Goal: Check status: Check status

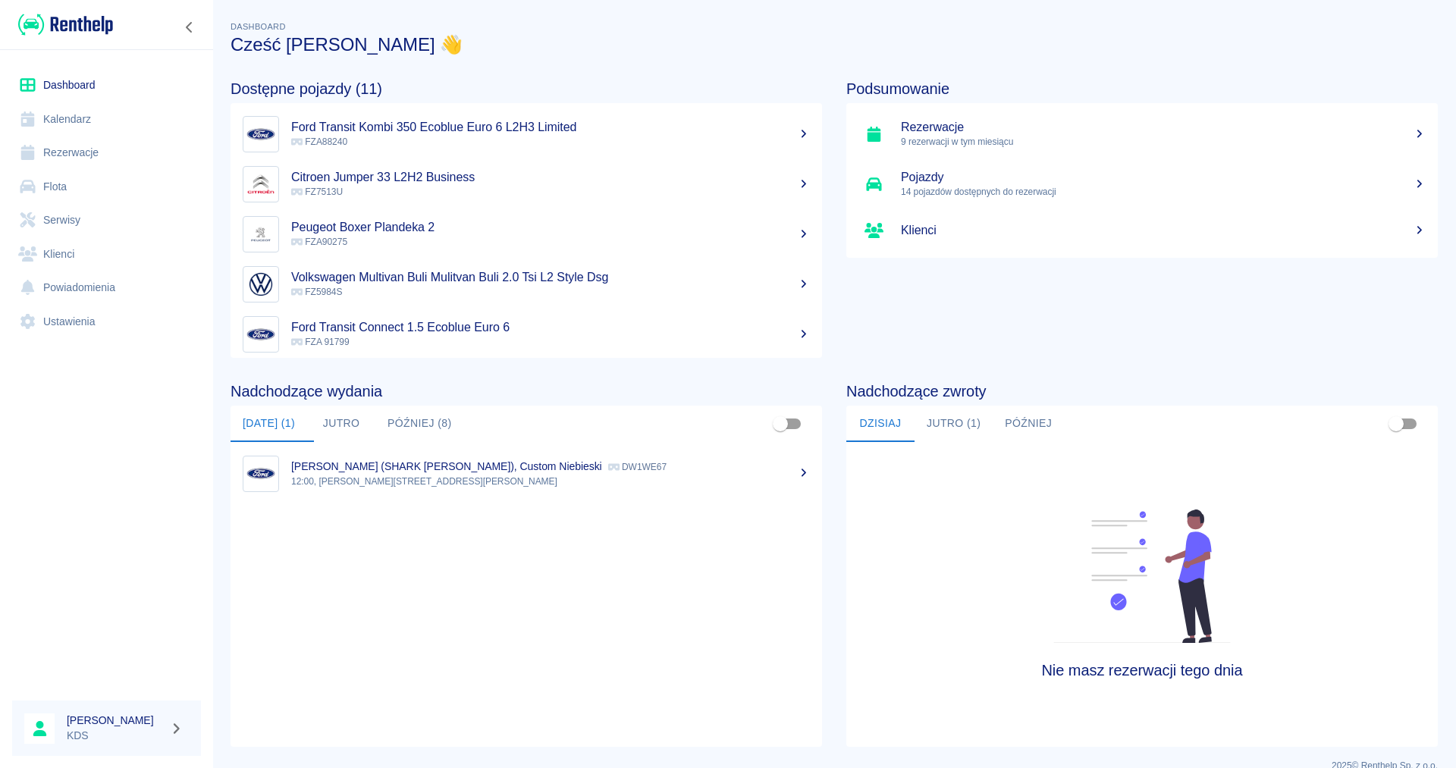
click at [55, 122] on link "Kalendarz" at bounding box center [106, 119] width 189 height 34
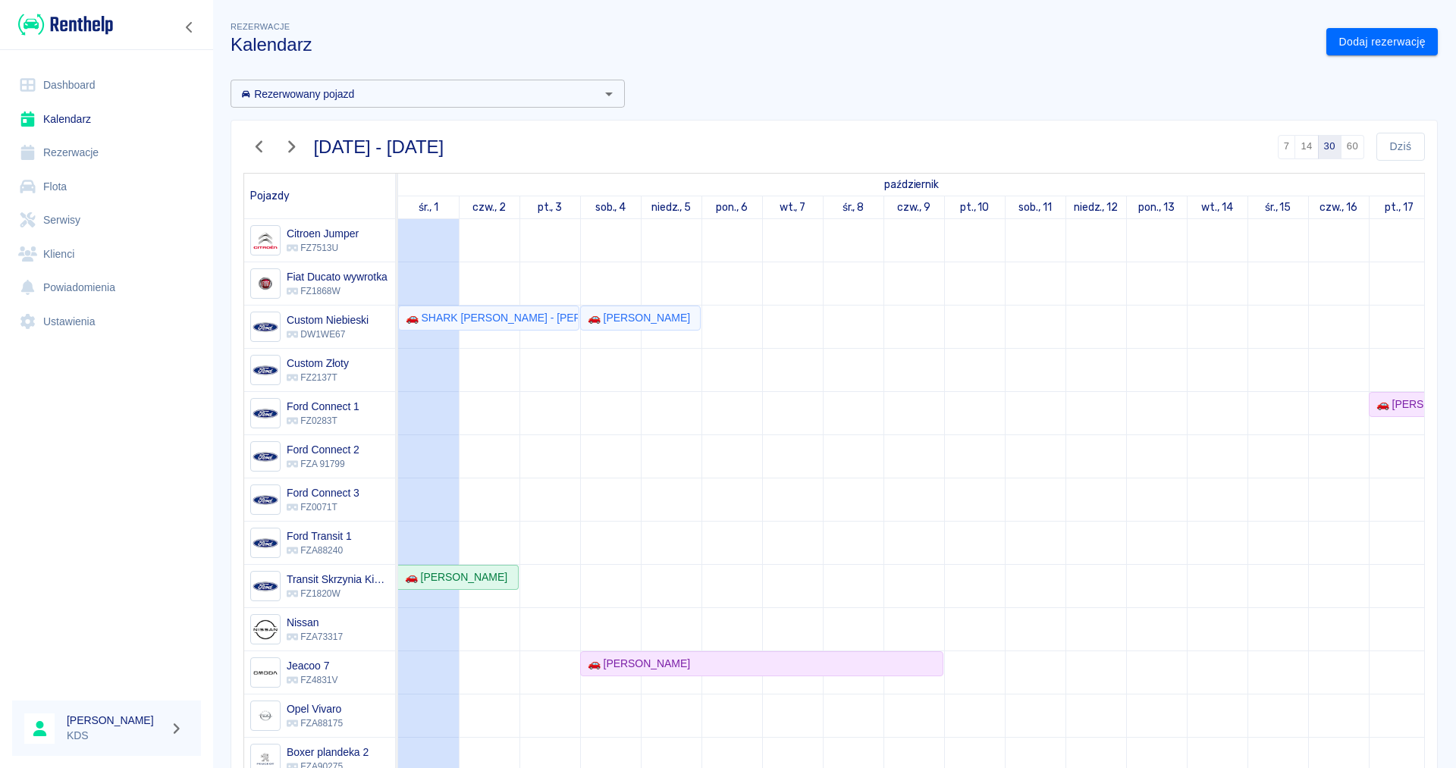
click at [252, 143] on icon "button" at bounding box center [260, 147] width 20 height 16
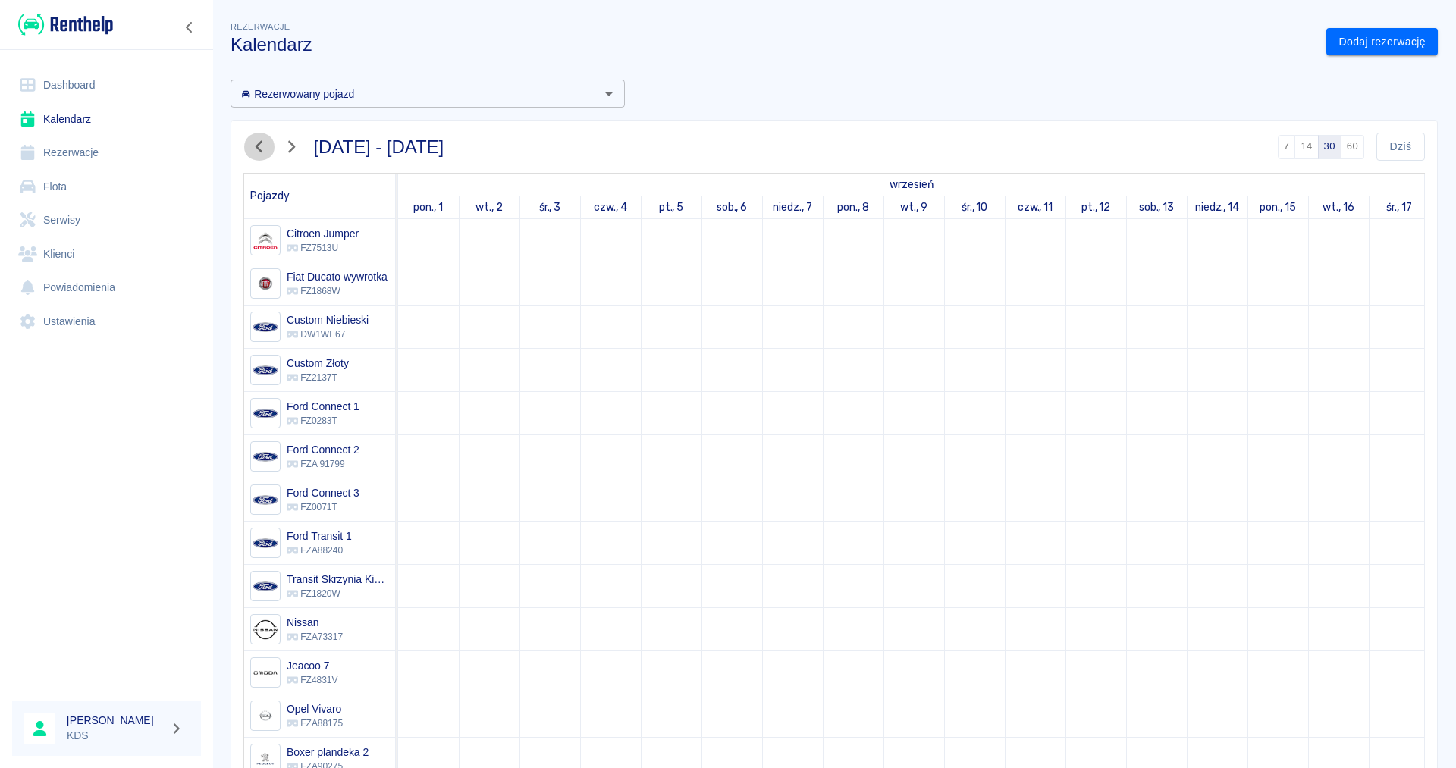
click at [252, 143] on icon "button" at bounding box center [260, 147] width 20 height 16
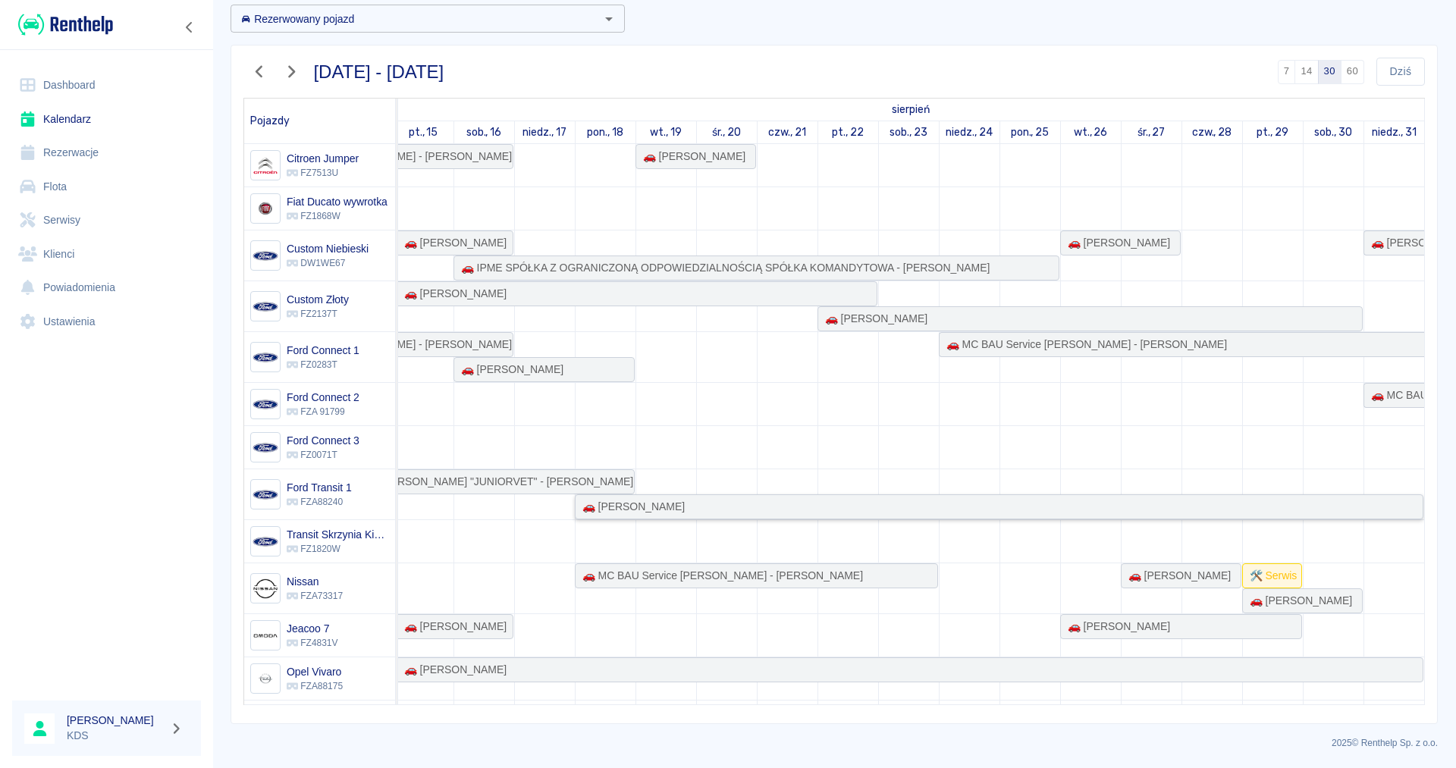
click at [982, 507] on div "🚗 [PERSON_NAME]" at bounding box center [999, 507] width 846 height 16
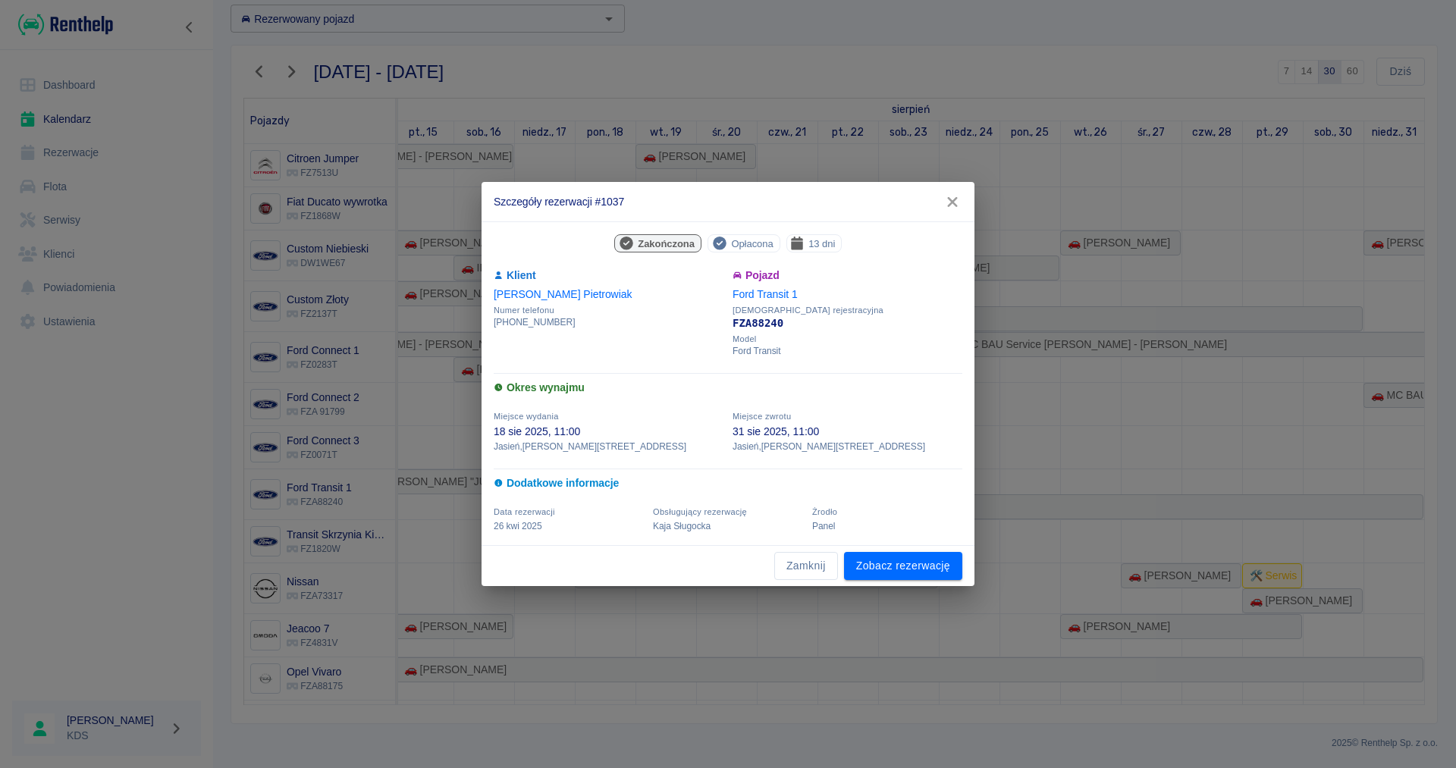
click at [948, 202] on icon "button" at bounding box center [953, 202] width 20 height 16
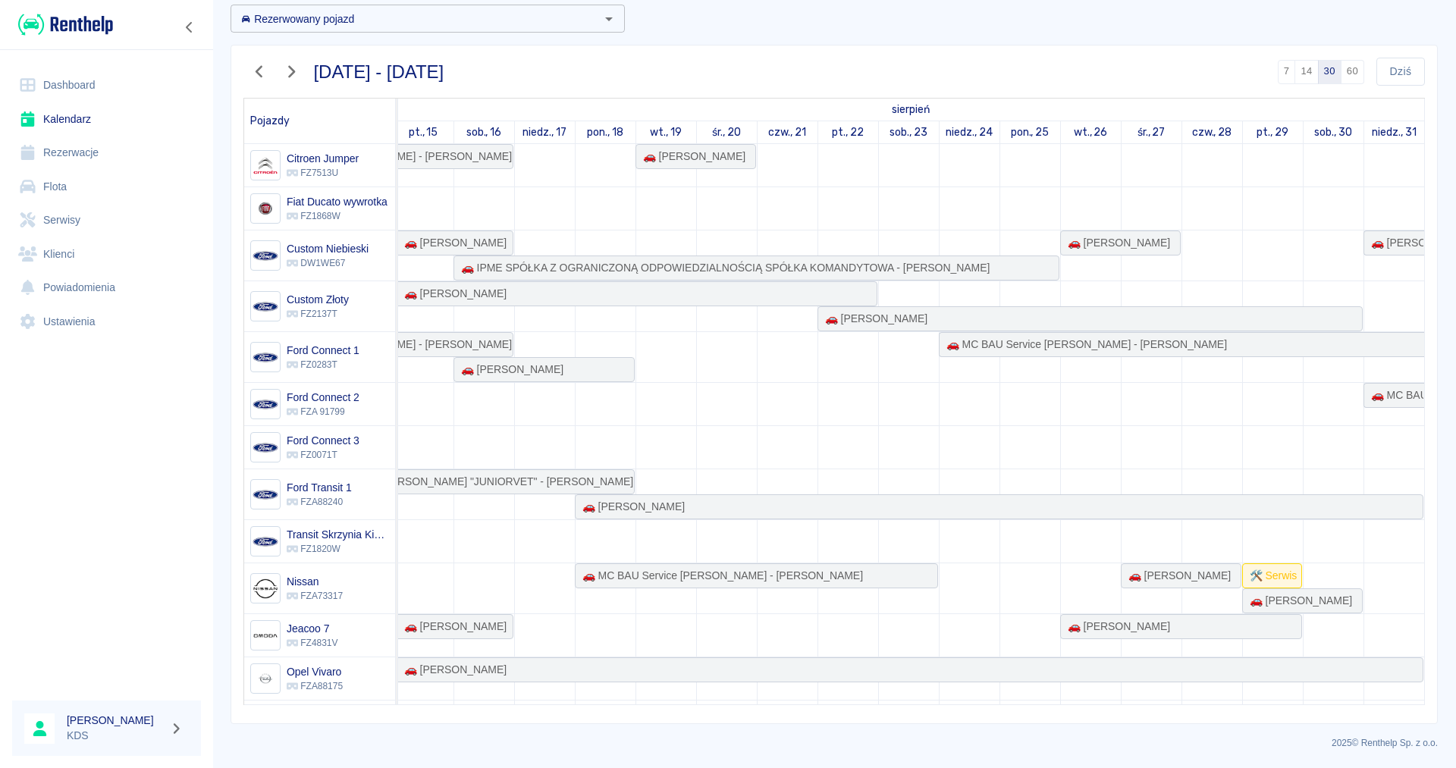
click at [68, 82] on link "Dashboard" at bounding box center [106, 85] width 189 height 34
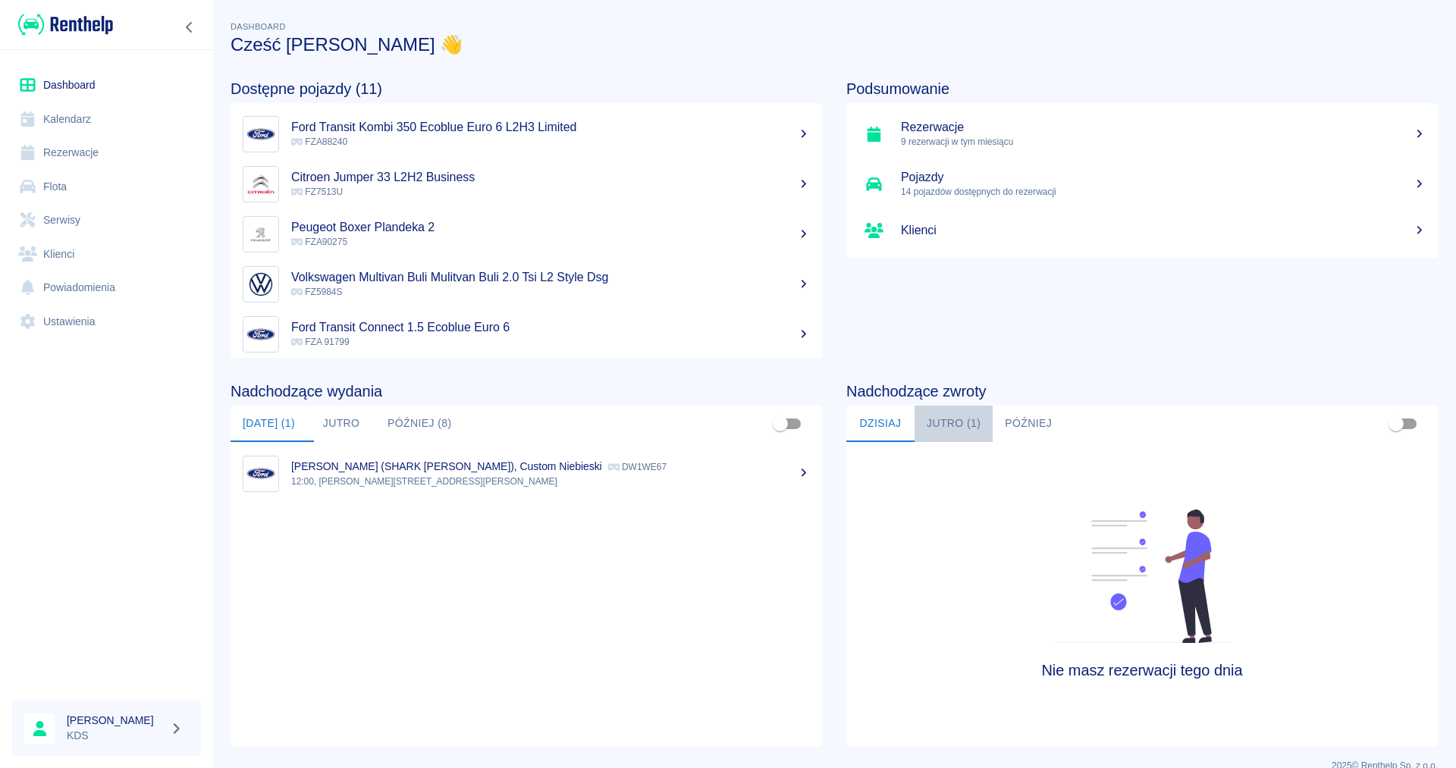
click at [962, 425] on button "Jutro (1)" at bounding box center [954, 424] width 78 height 36
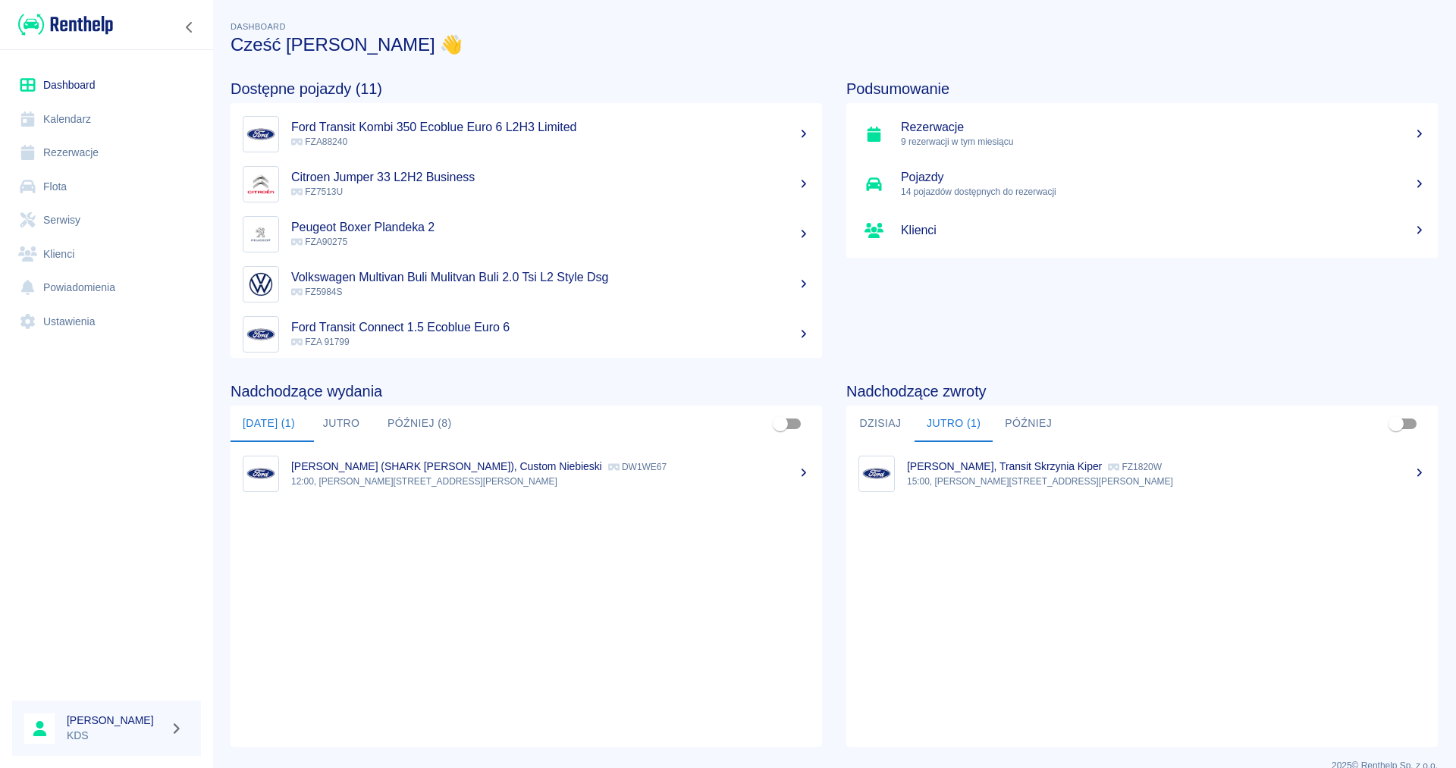
click at [82, 113] on link "Kalendarz" at bounding box center [106, 119] width 189 height 34
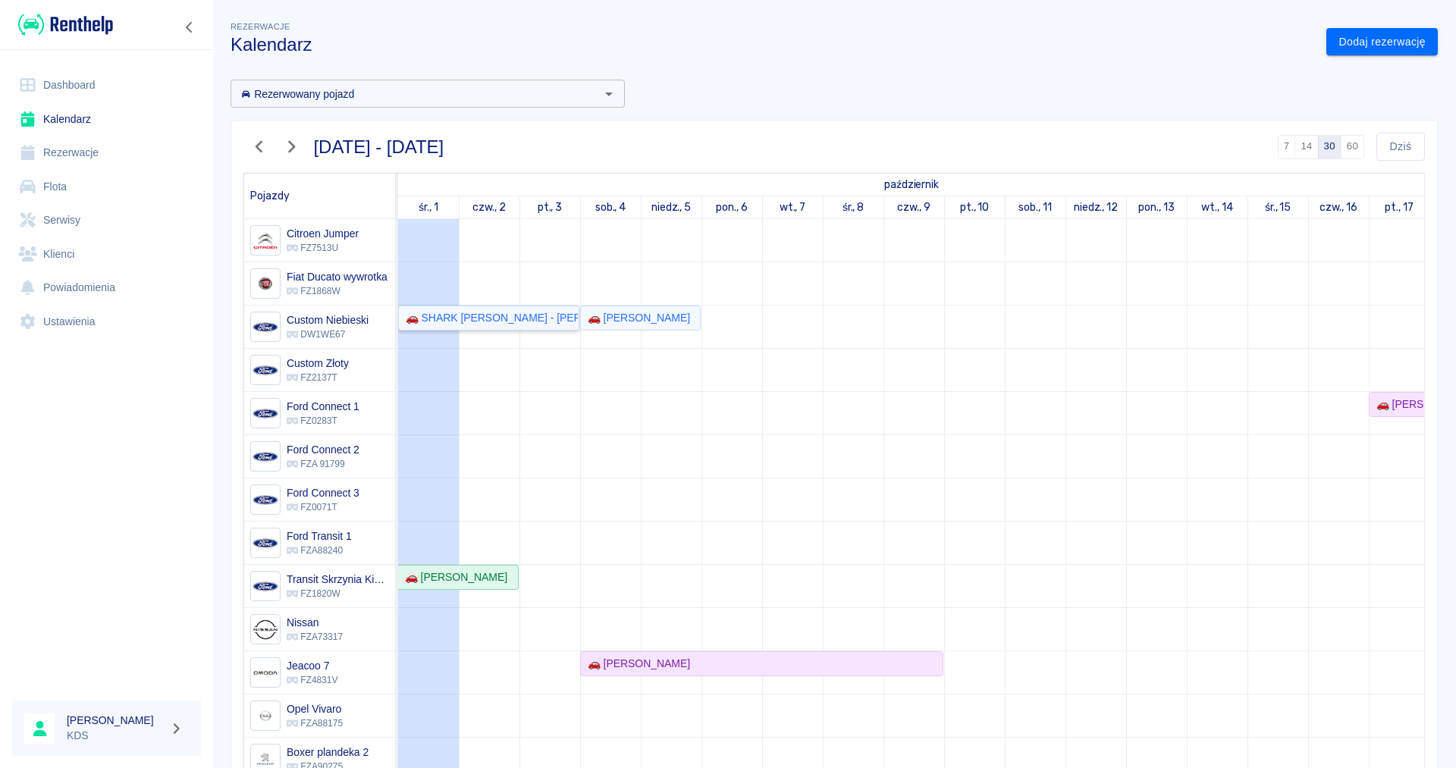
click at [531, 318] on div "🚗 SHARK [PERSON_NAME] - [PERSON_NAME]" at bounding box center [489, 318] width 178 height 16
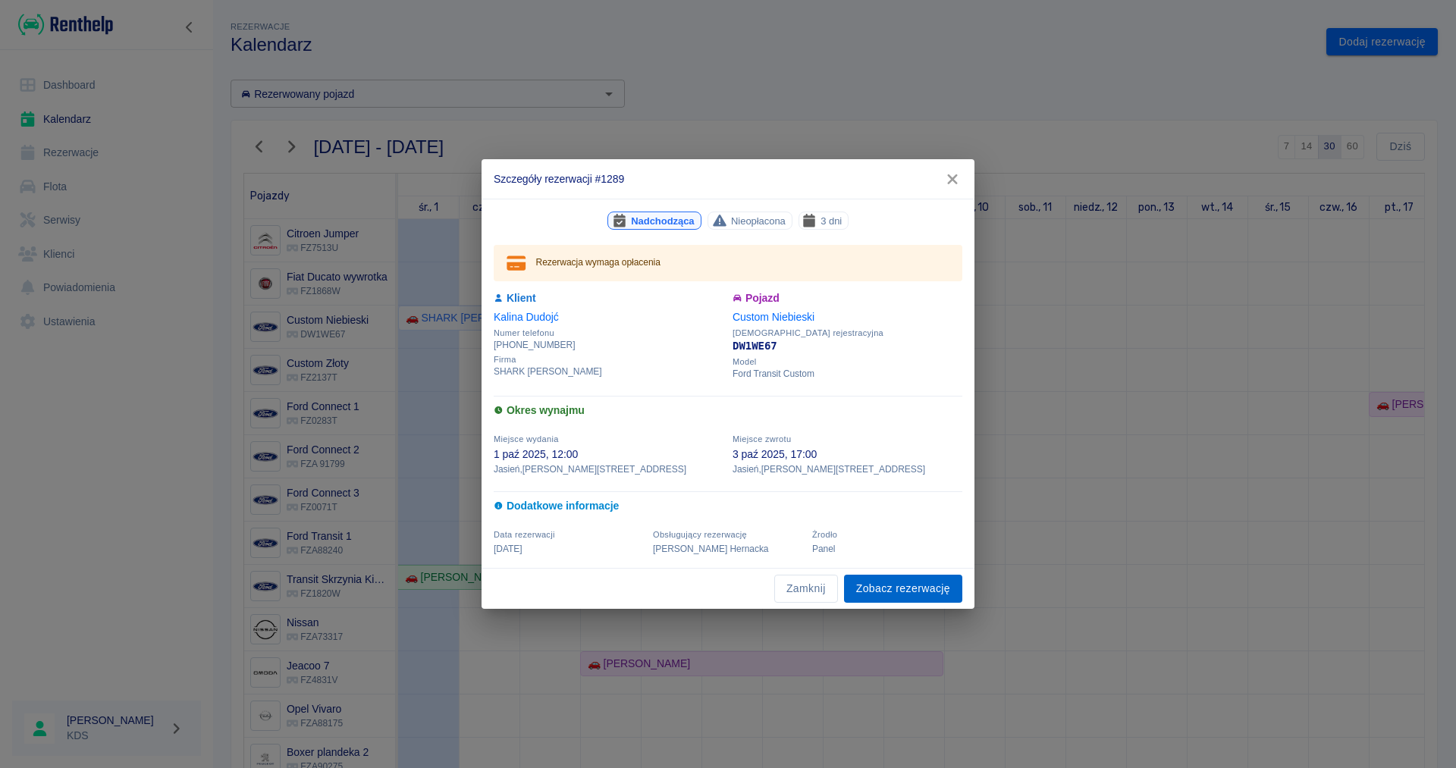
click at [880, 592] on link "Zobacz rezerwację" at bounding box center [903, 589] width 118 height 28
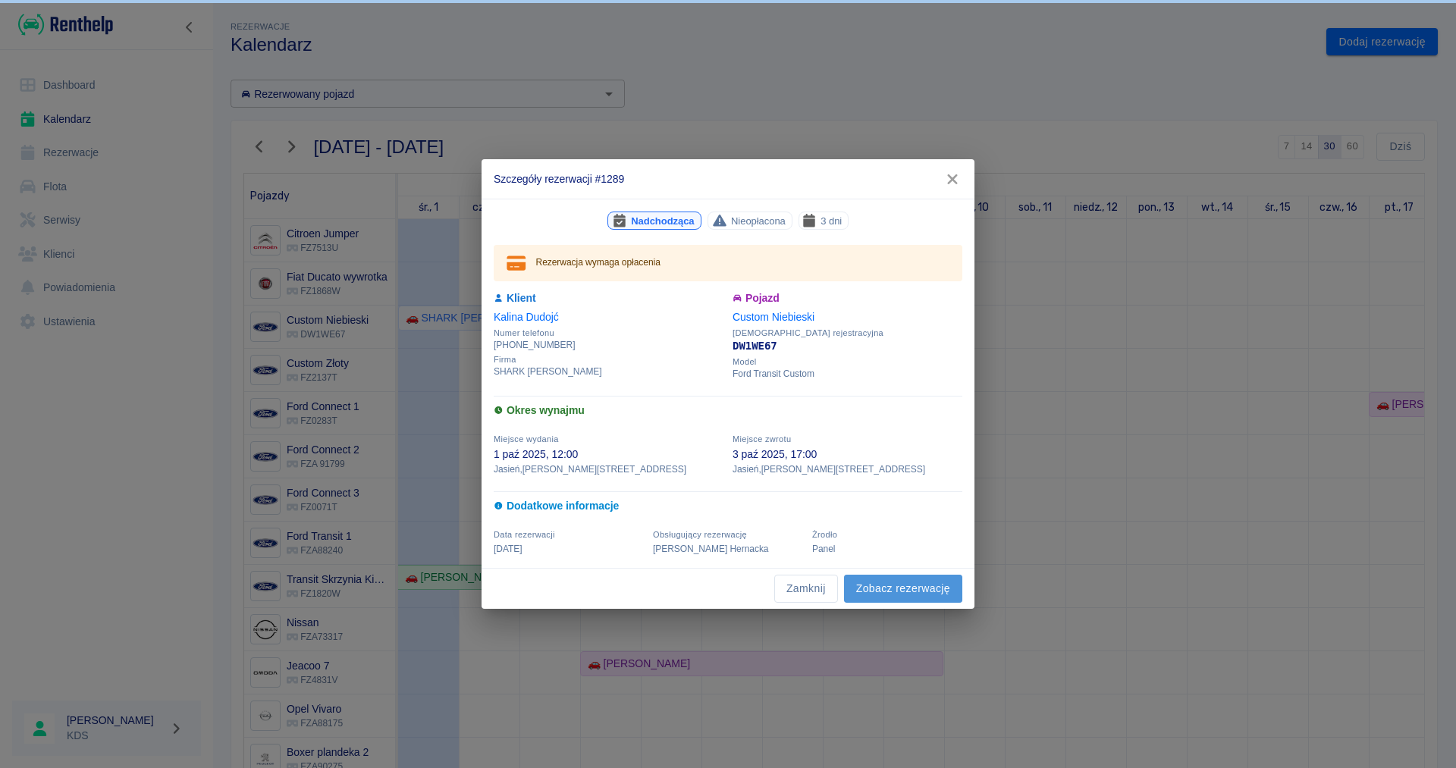
click at [908, 590] on link "Zobacz rezerwację" at bounding box center [903, 589] width 118 height 28
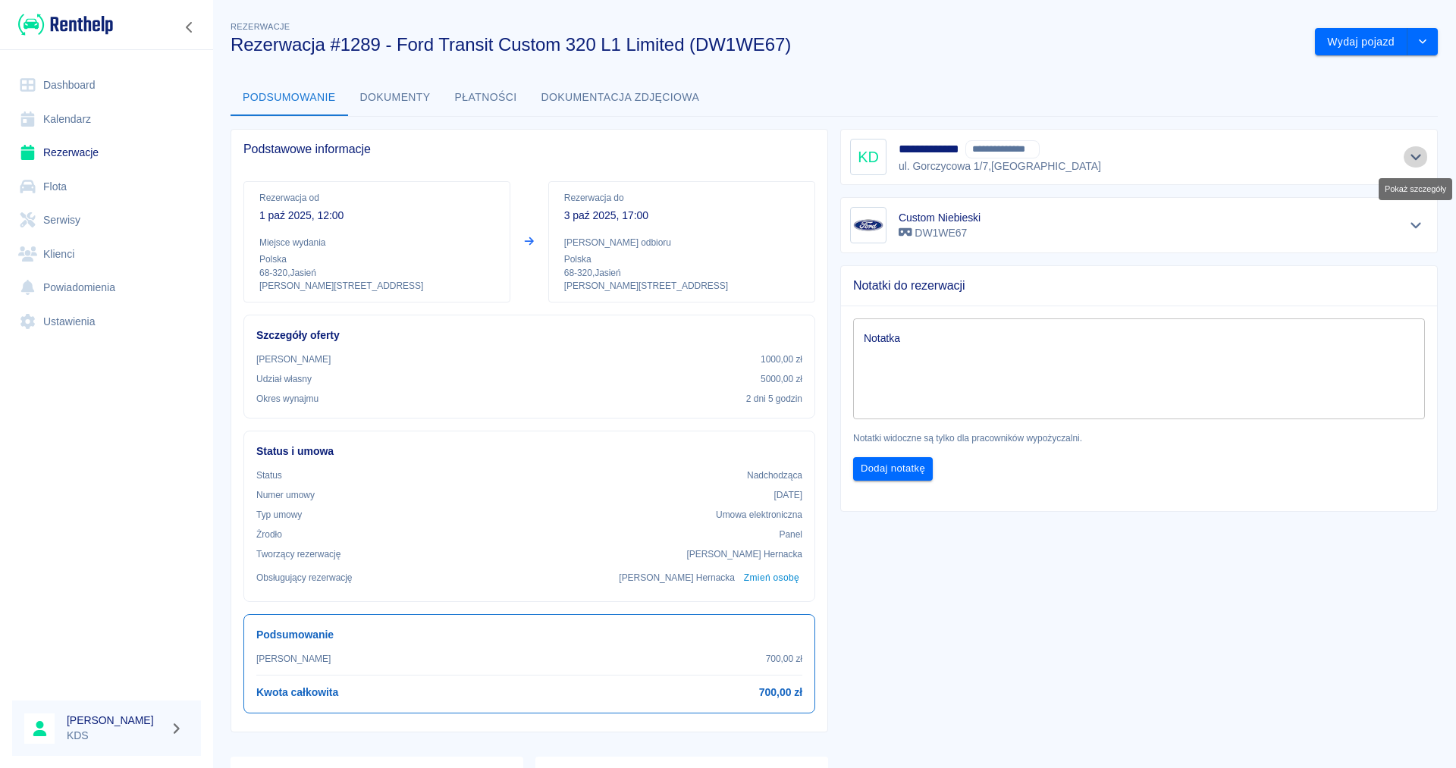
click at [1418, 150] on icon "Pokaż szczegóły" at bounding box center [1416, 157] width 17 height 14
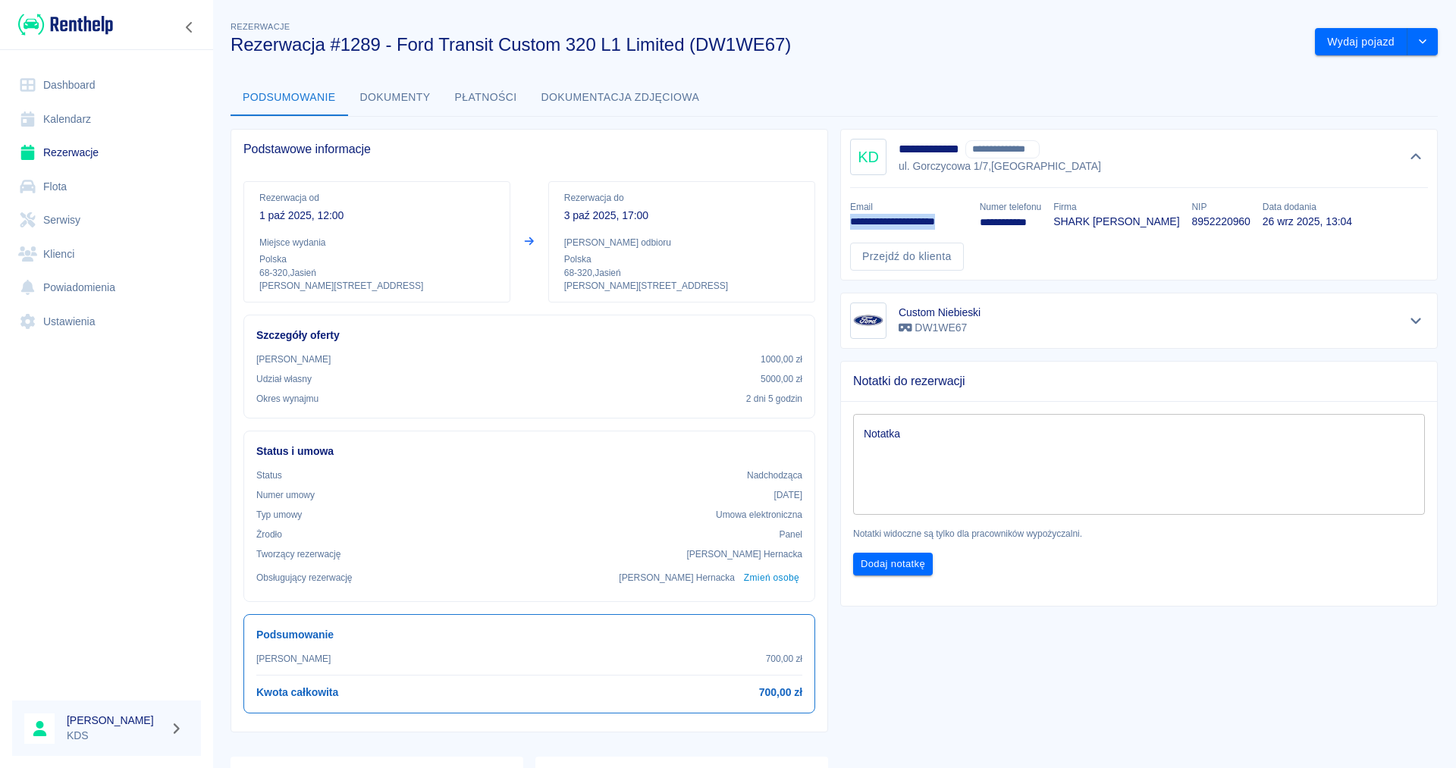
drag, startPoint x: 966, startPoint y: 222, endPoint x: 849, endPoint y: 224, distance: 117.6
click at [849, 224] on div "**********" at bounding box center [903, 209] width 130 height 42
copy p "**********"
